Goal: Find specific fact

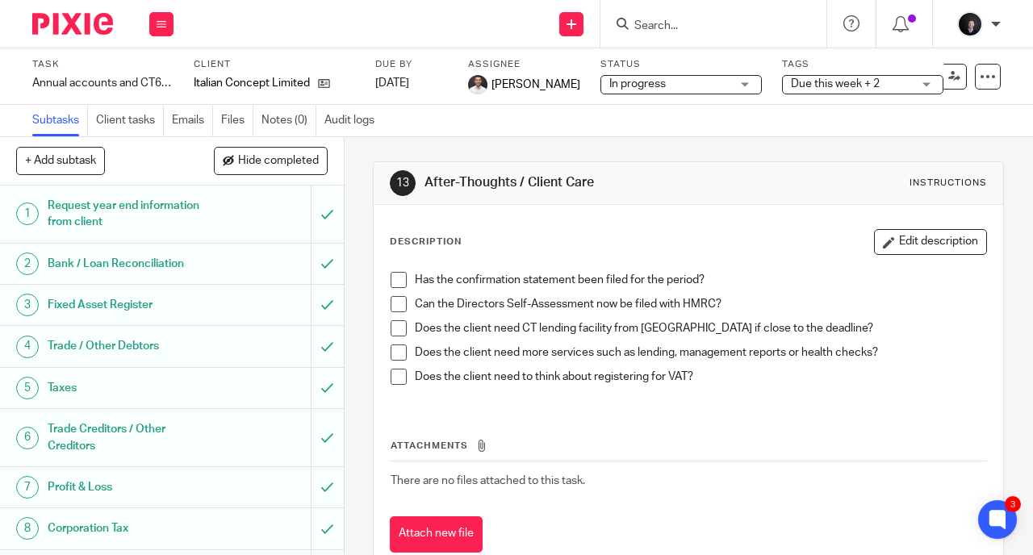
click at [689, 26] on input "Search" at bounding box center [705, 26] width 145 height 15
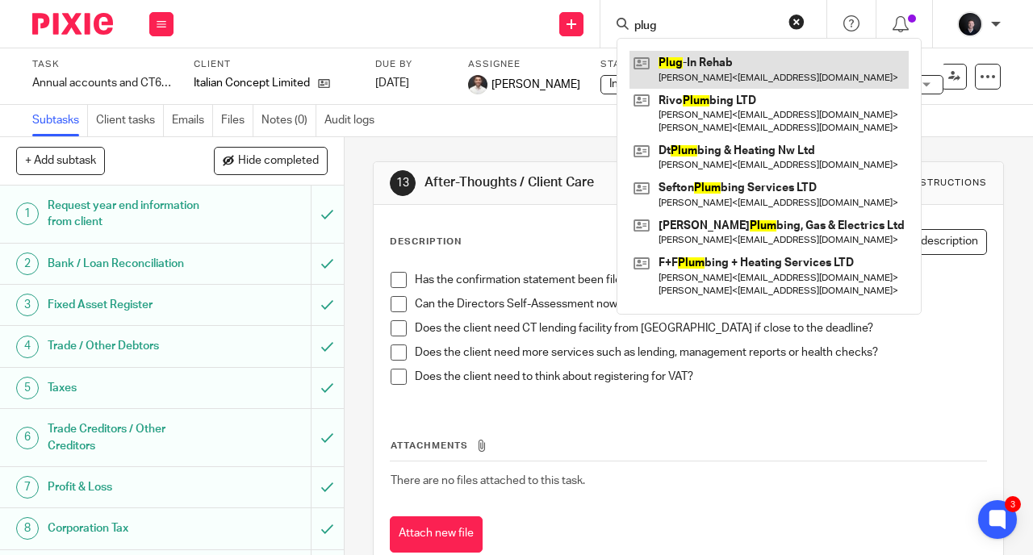
type input "plug"
click at [733, 84] on link at bounding box center [769, 69] width 279 height 37
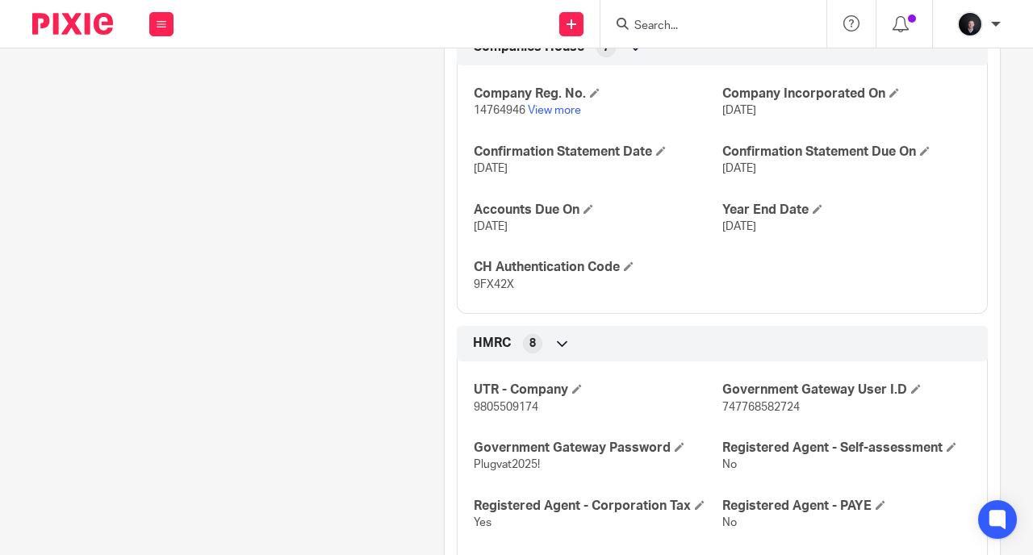
scroll to position [1078, 0]
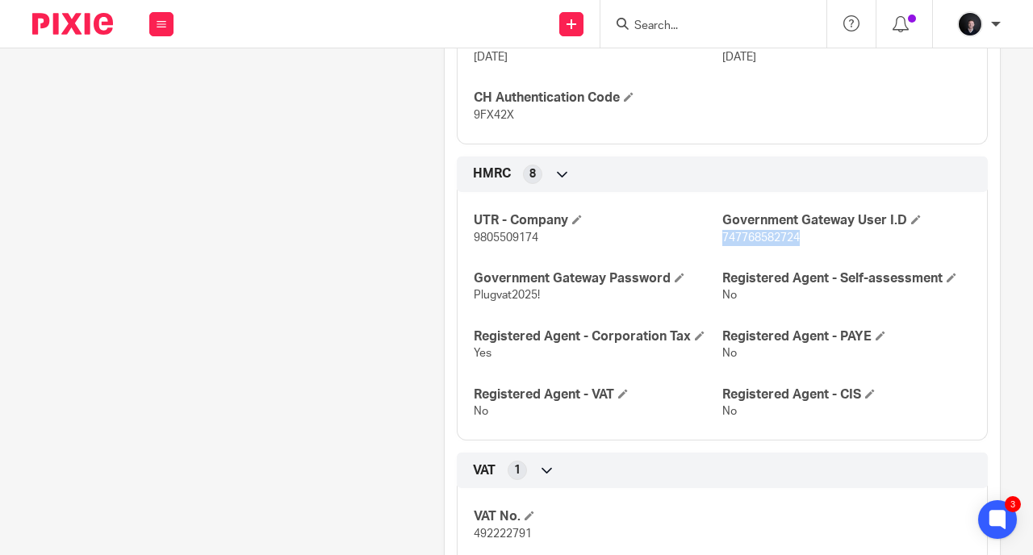
drag, startPoint x: 791, startPoint y: 235, endPoint x: 717, endPoint y: 233, distance: 74.3
click at [722, 233] on span "747768582724" at bounding box center [760, 237] width 77 height 11
copy span "747768582724"
drag, startPoint x: 534, startPoint y: 292, endPoint x: 470, endPoint y: 289, distance: 64.7
click at [474, 290] on span "Plugvat2025!" at bounding box center [507, 295] width 66 height 11
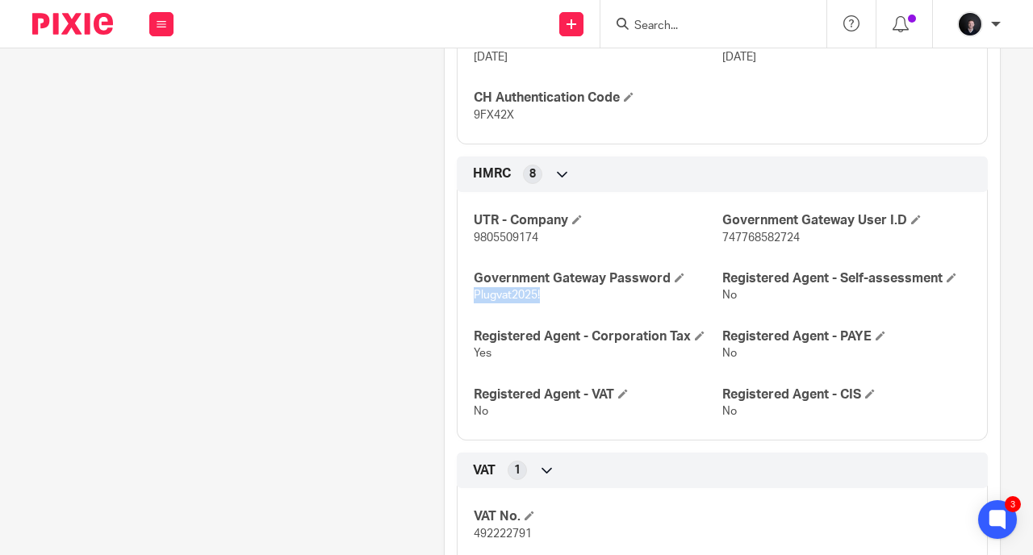
copy span "Plugvat2025!"
